Goal: Navigation & Orientation: Go to known website

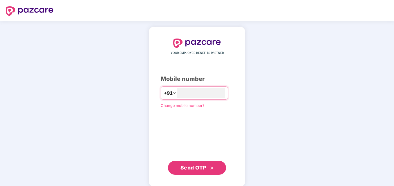
type input "**********"
click at [194, 166] on span "Send OTP" at bounding box center [193, 167] width 26 height 6
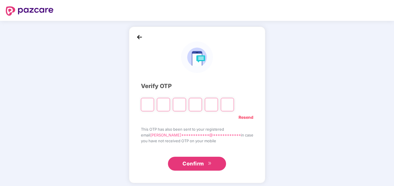
type input "*"
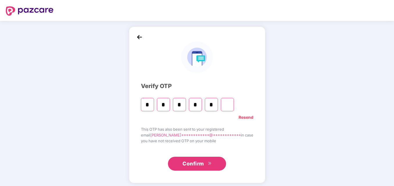
type input "*"
